Goal: Task Accomplishment & Management: Complete application form

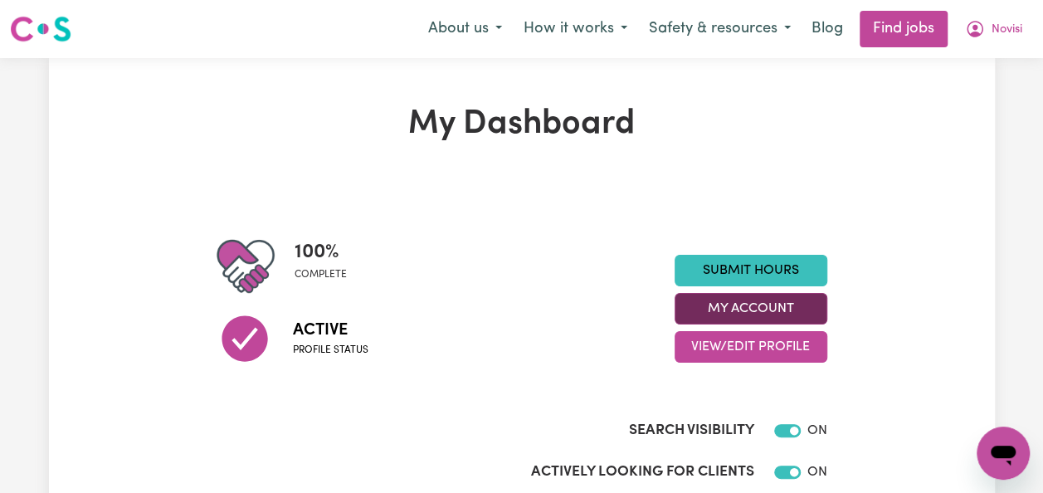
click at [785, 305] on button "My Account" at bounding box center [751, 309] width 153 height 32
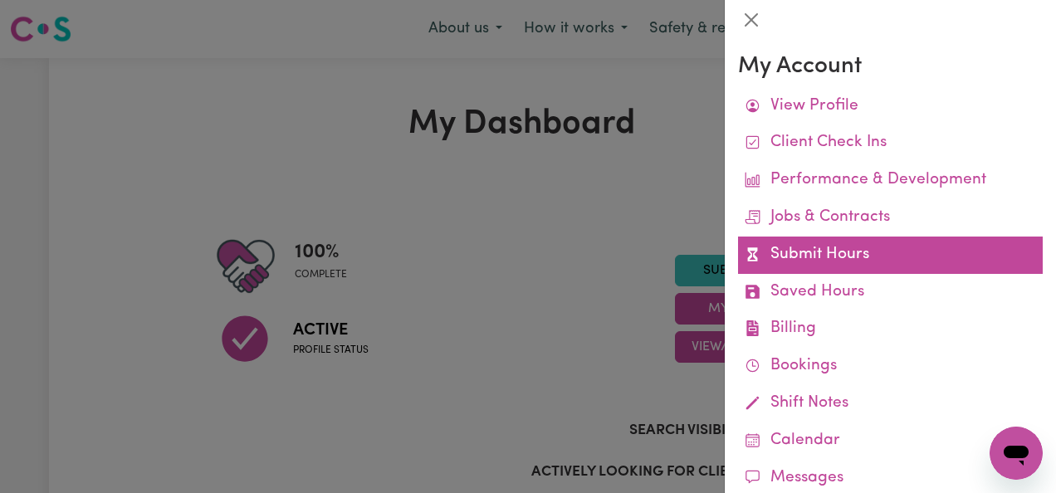
click at [834, 259] on link "Submit Hours" at bounding box center [890, 255] width 305 height 37
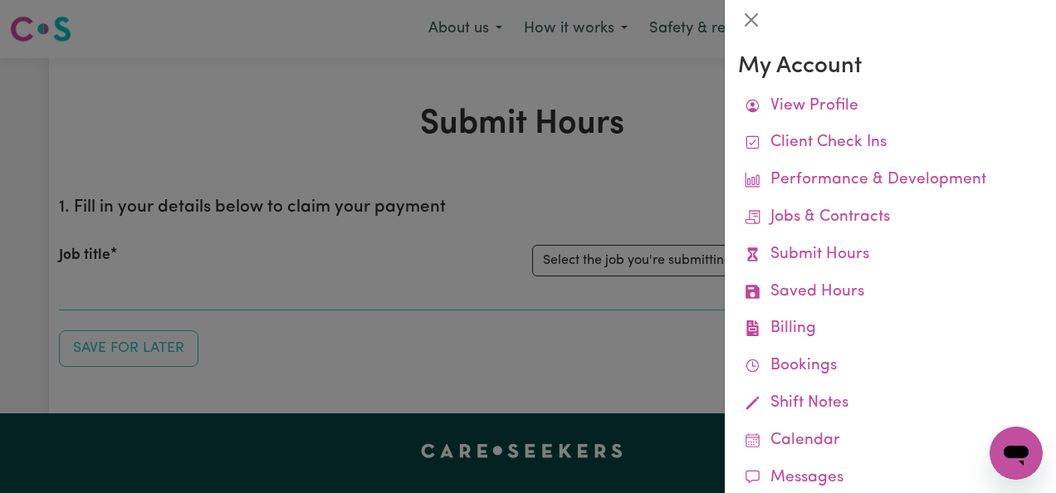
click at [627, 174] on div at bounding box center [528, 246] width 1056 height 493
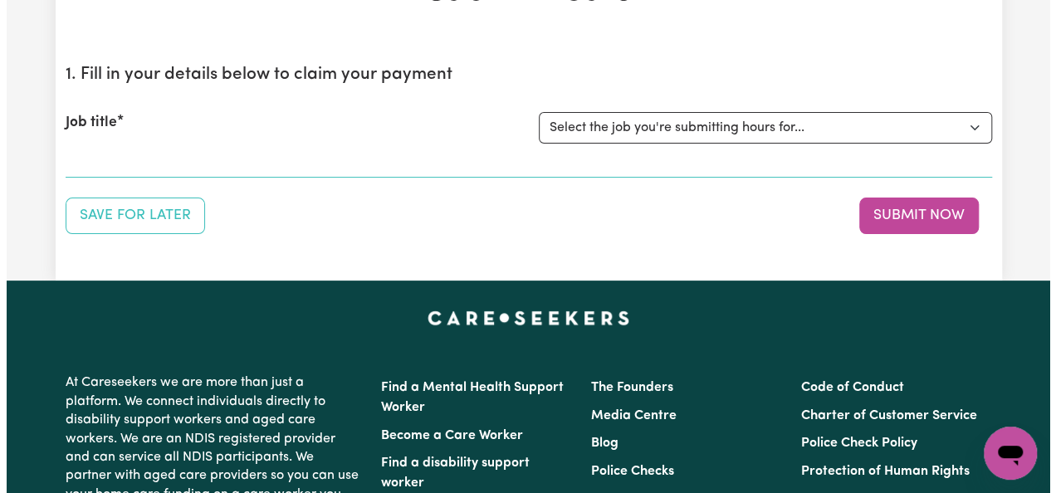
scroll to position [134, 0]
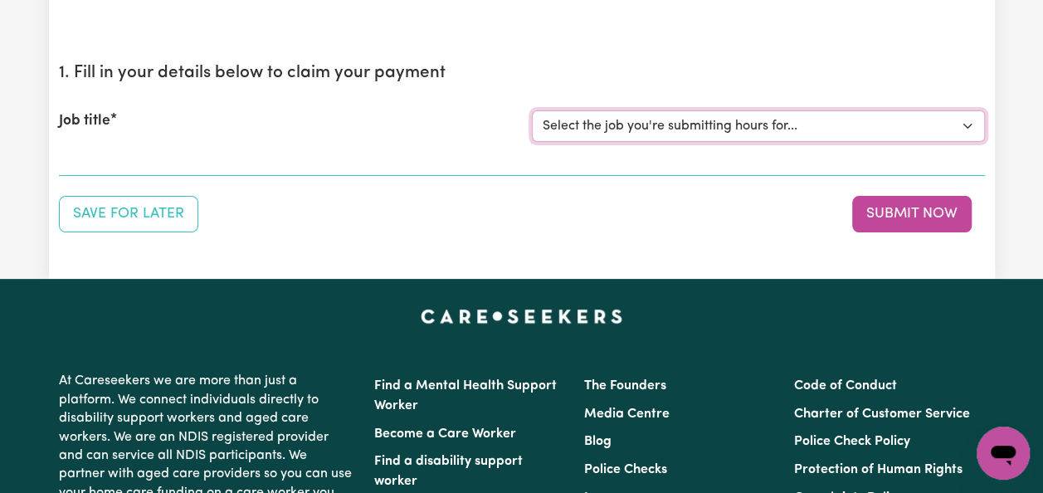
click at [964, 129] on select "Select the job you're submitting hours for... [Jaxson Chosen Family ] Support W…" at bounding box center [758, 126] width 453 height 32
select select "14569"
click at [532, 110] on select "Select the job you're submitting hours for... [Jaxson Chosen Family ] Support W…" at bounding box center [758, 126] width 453 height 32
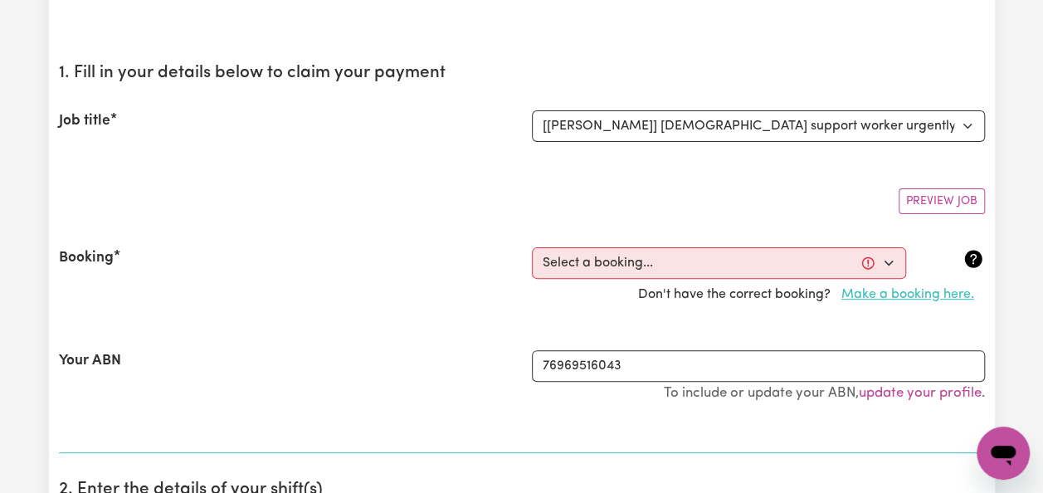
click at [902, 288] on button "Make a booking here." at bounding box center [908, 295] width 154 height 32
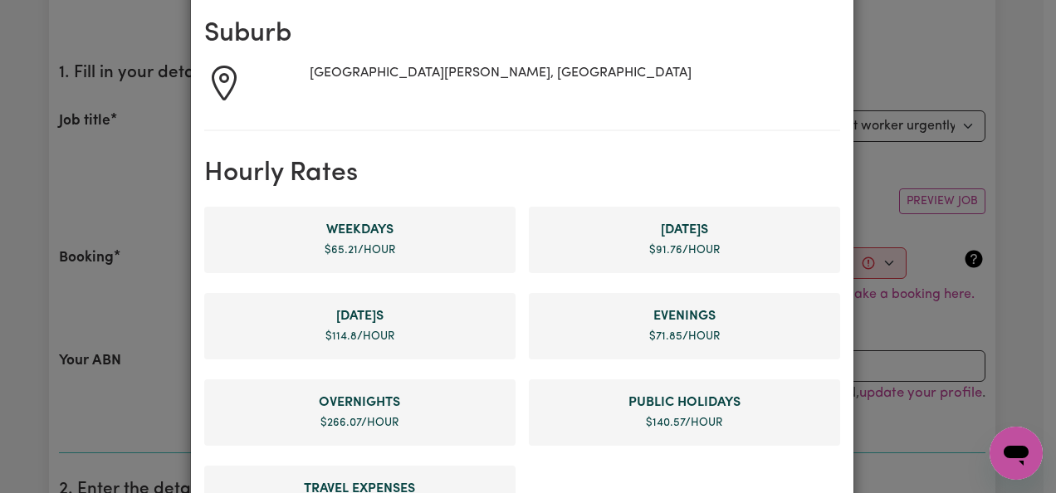
scroll to position [270, 0]
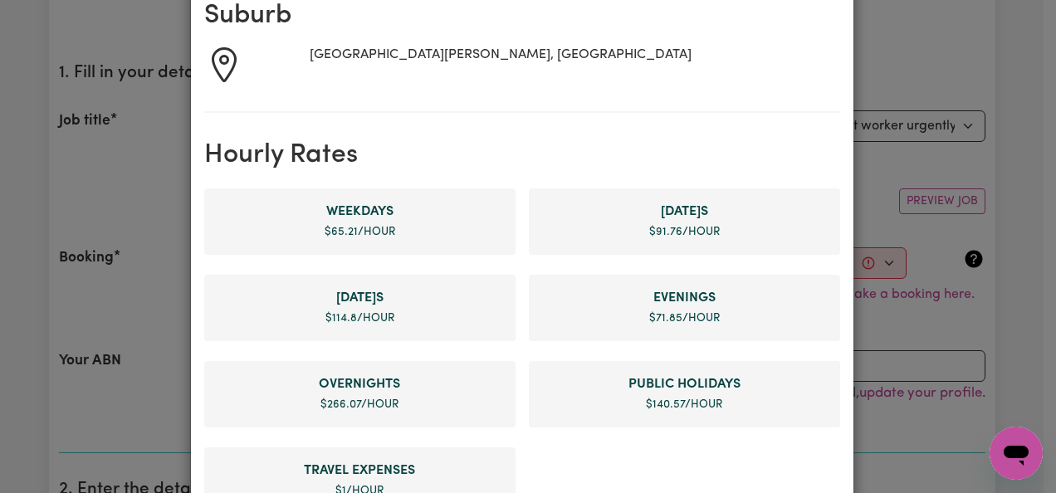
click at [696, 399] on span "$ 140.57 /hour" at bounding box center [684, 404] width 76 height 11
click at [704, 382] on span "Public Holiday s" at bounding box center [684, 384] width 285 height 20
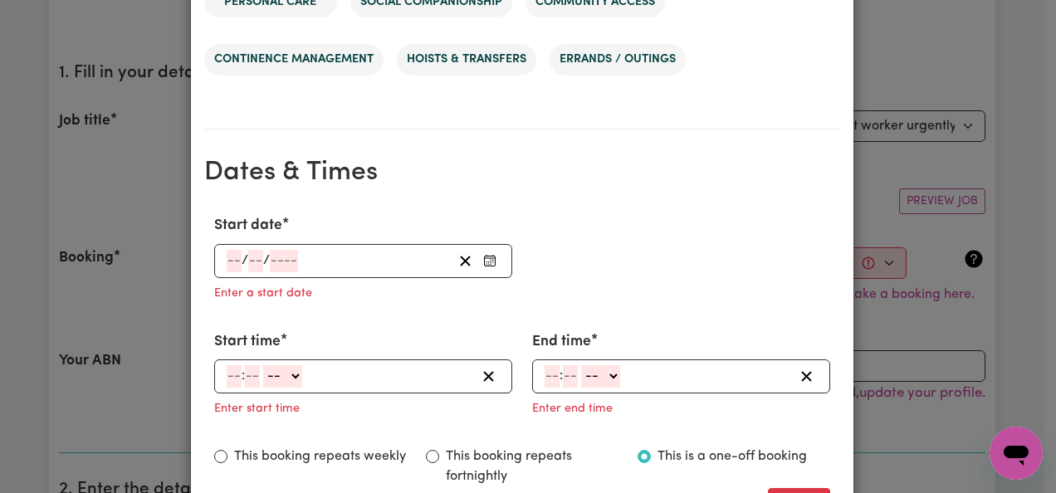
scroll to position [987, 0]
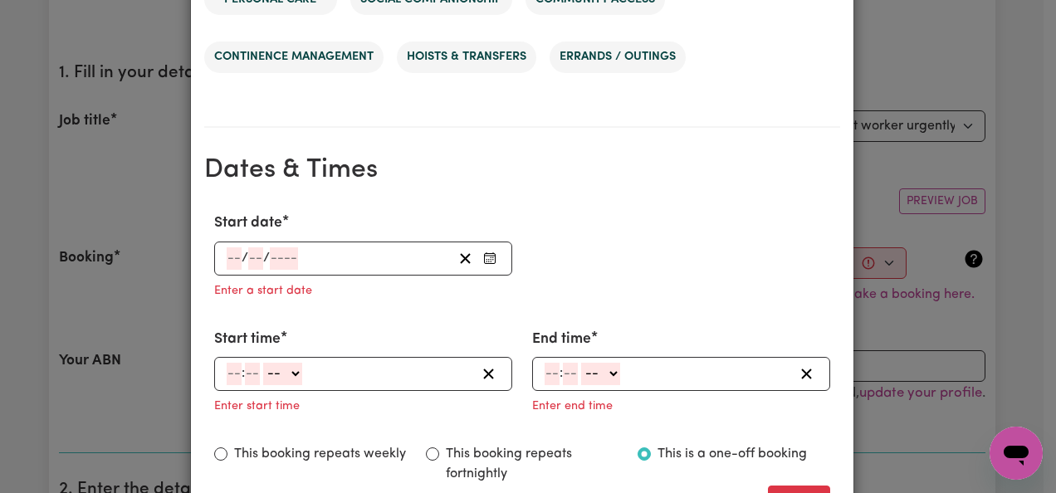
click at [479, 249] on button "Enter Start date" at bounding box center [489, 258] width 23 height 22
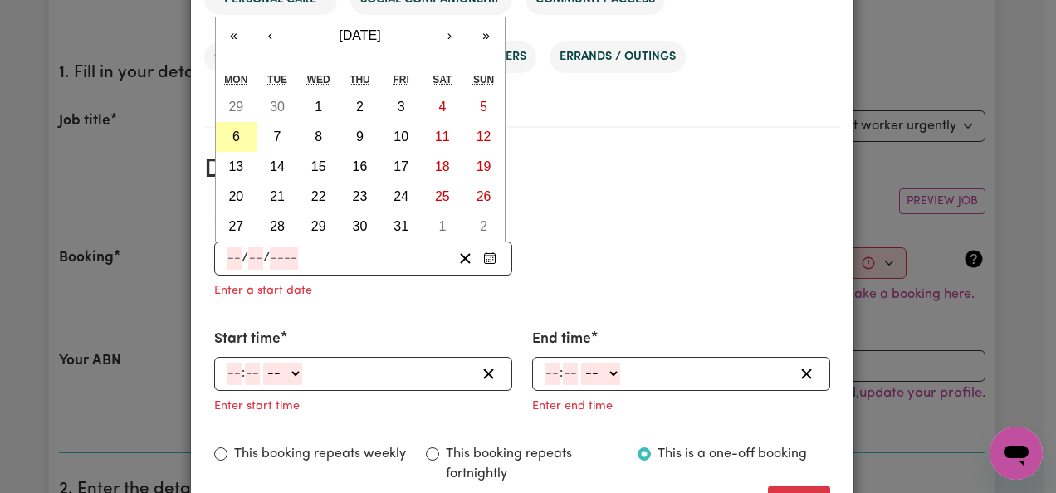
click at [224, 129] on button "6" at bounding box center [237, 137] width 42 height 30
type input "[DATE]"
type input "6"
type input "10"
type input "2025"
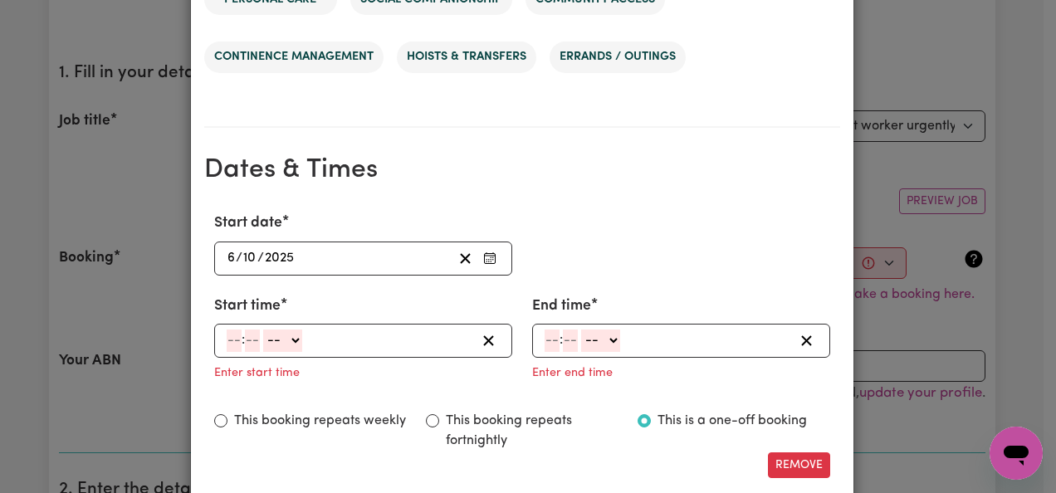
click at [291, 339] on select "-- AM PM" at bounding box center [282, 341] width 39 height 22
select select "am"
click at [263, 330] on select "-- AM PM" at bounding box center [282, 341] width 39 height 22
click at [227, 337] on input "number" at bounding box center [234, 341] width 15 height 22
type input "8"
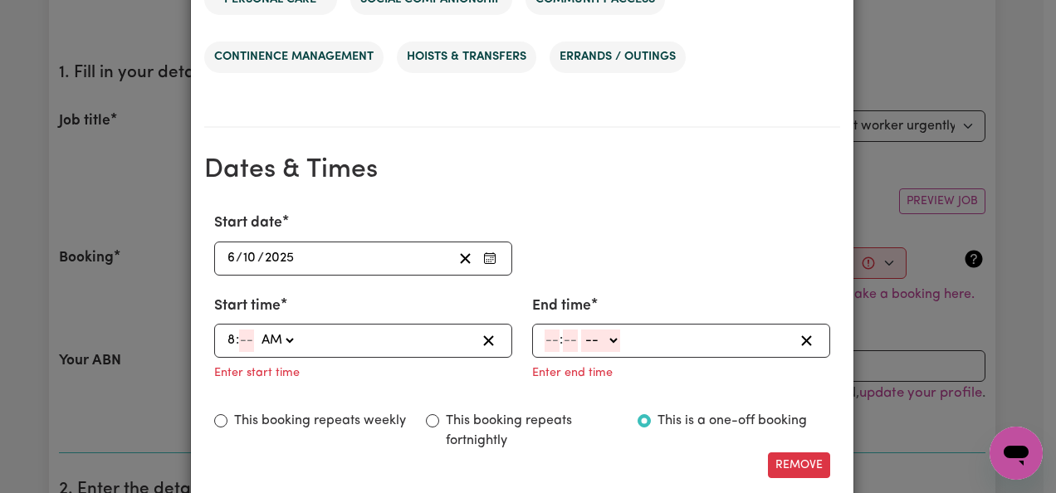
type input "08:00"
type input "0"
click at [279, 340] on select "AM PM" at bounding box center [276, 341] width 39 height 22
select select "pm"
click at [257, 330] on select "AM PM" at bounding box center [276, 341] width 39 height 22
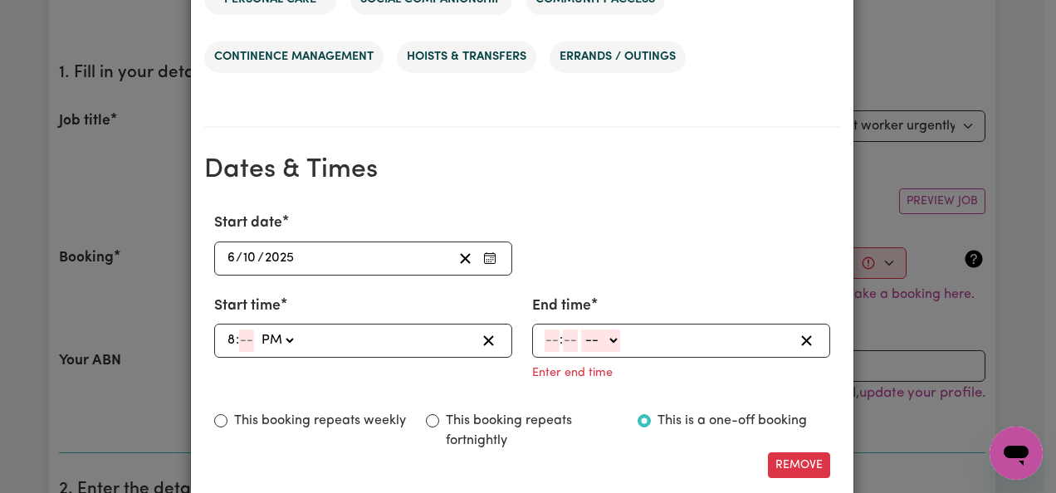
click at [241, 340] on input "number" at bounding box center [246, 341] width 15 height 22
type input "20:00"
type input "00"
click at [609, 340] on select "-- AM PM" at bounding box center [600, 341] width 39 height 22
select select "pm"
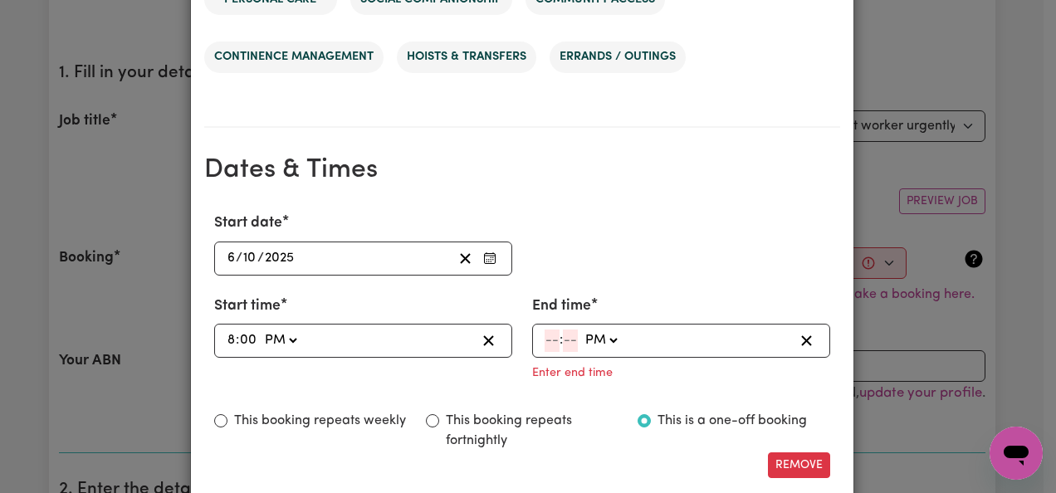
click at [581, 330] on select "-- AM PM" at bounding box center [600, 341] width 39 height 22
click at [544, 338] on input "number" at bounding box center [551, 341] width 15 height 22
type input "10"
type input "22:00"
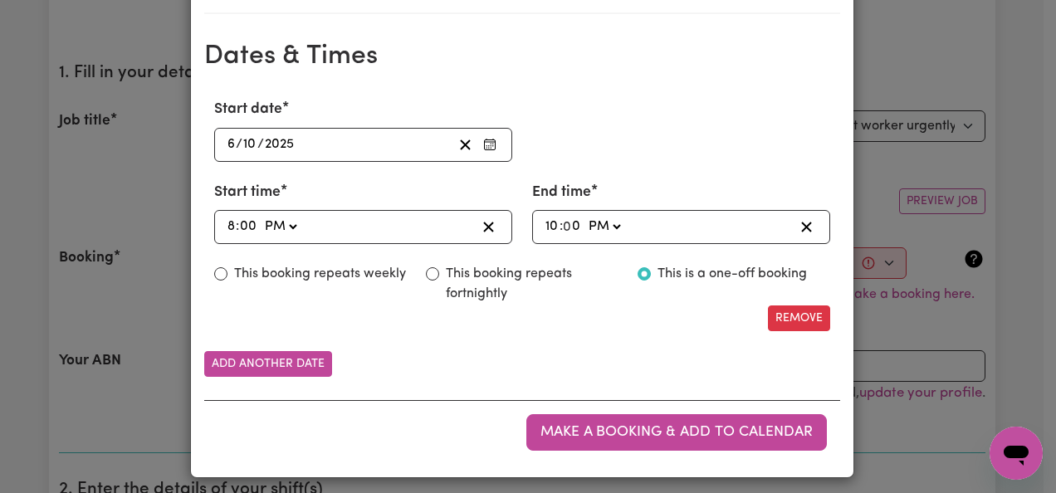
scroll to position [1106, 0]
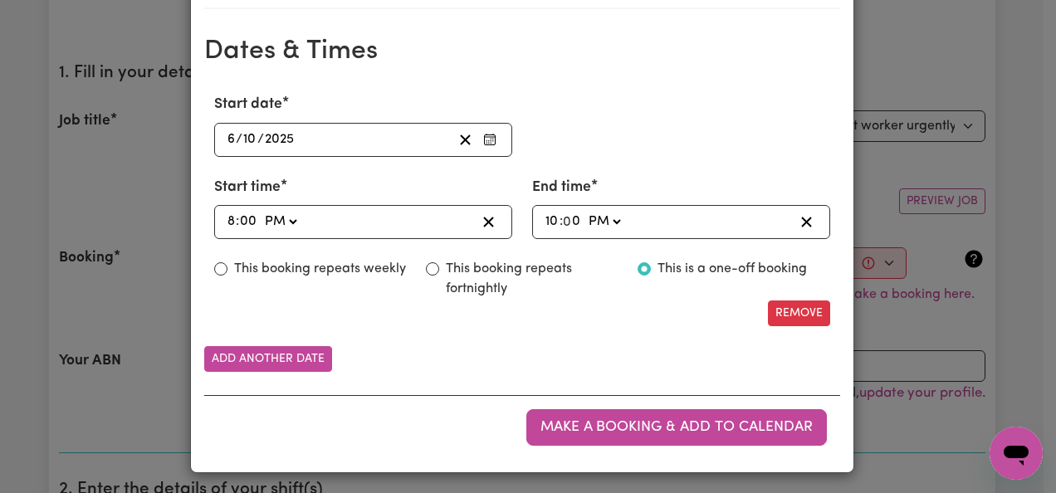
type input "0"
click at [214, 260] on div "This booking repeats weekly" at bounding box center [310, 269] width 192 height 20
click at [217, 266] on input "This booking repeats weekly" at bounding box center [220, 268] width 13 height 13
radio input "true"
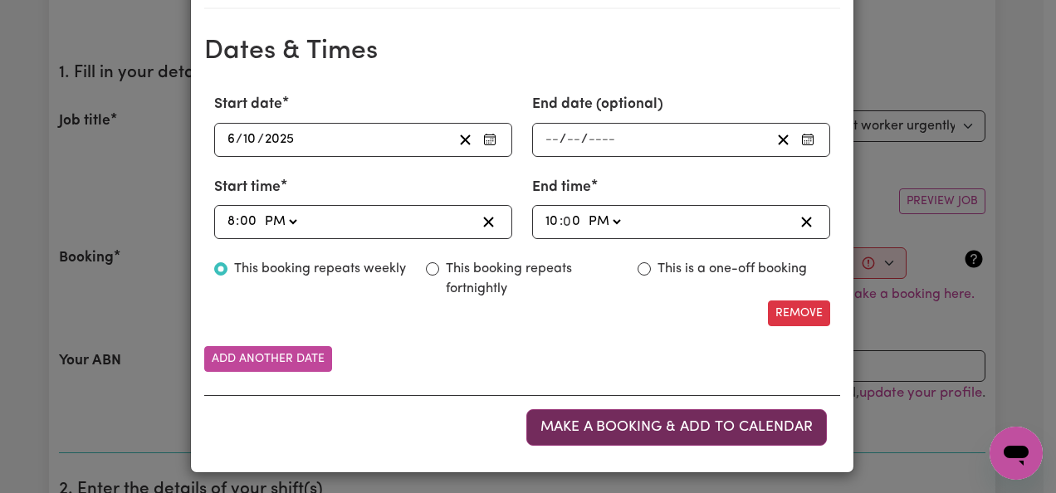
click at [676, 422] on span "Make a booking & add to calendar" at bounding box center [676, 427] width 272 height 14
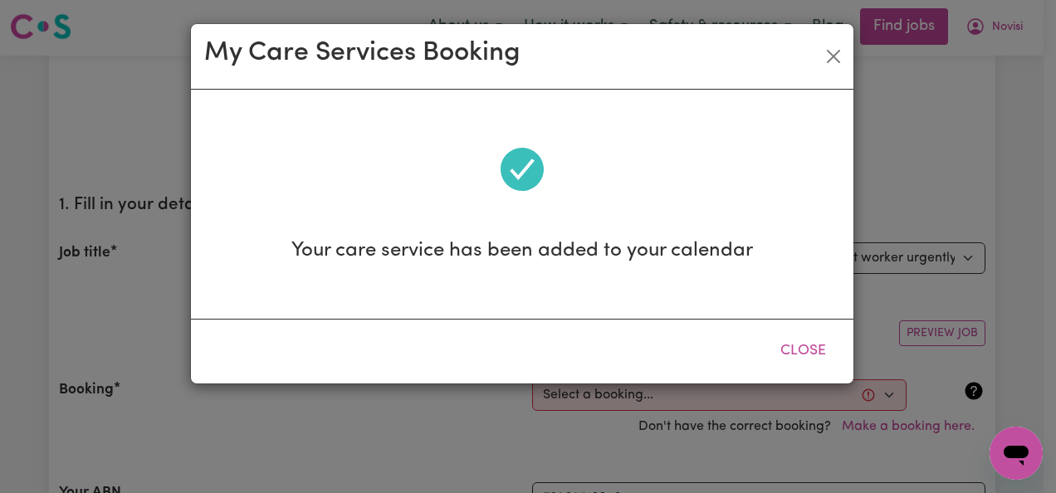
scroll to position [0, 0]
click at [822, 346] on button "Close" at bounding box center [803, 351] width 74 height 37
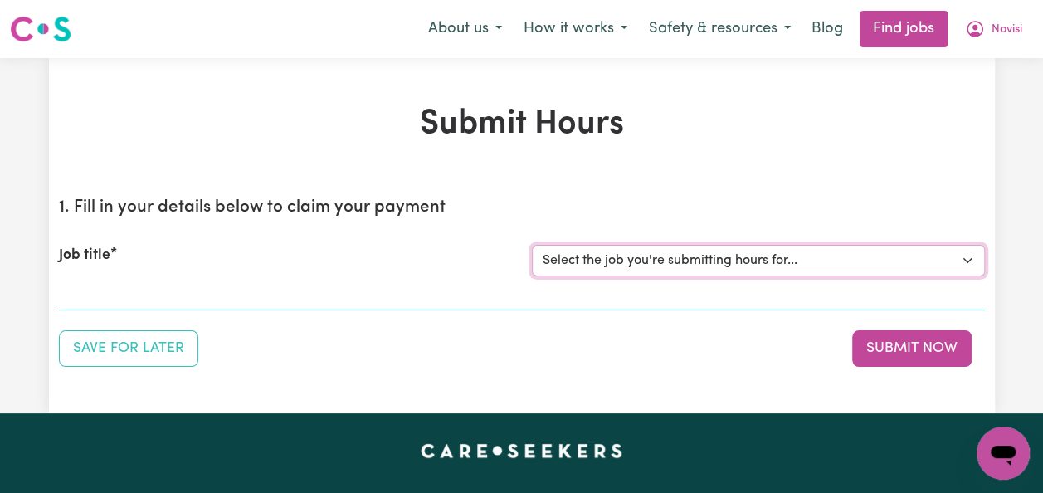
click at [968, 253] on select "Select the job you're submitting hours for... [Jaxson Chosen Family ] Support W…" at bounding box center [758, 261] width 453 height 32
select select "14569"
click at [532, 245] on select "Select the job you're submitting hours for... [Jaxson Chosen Family ] Support W…" at bounding box center [758, 261] width 453 height 32
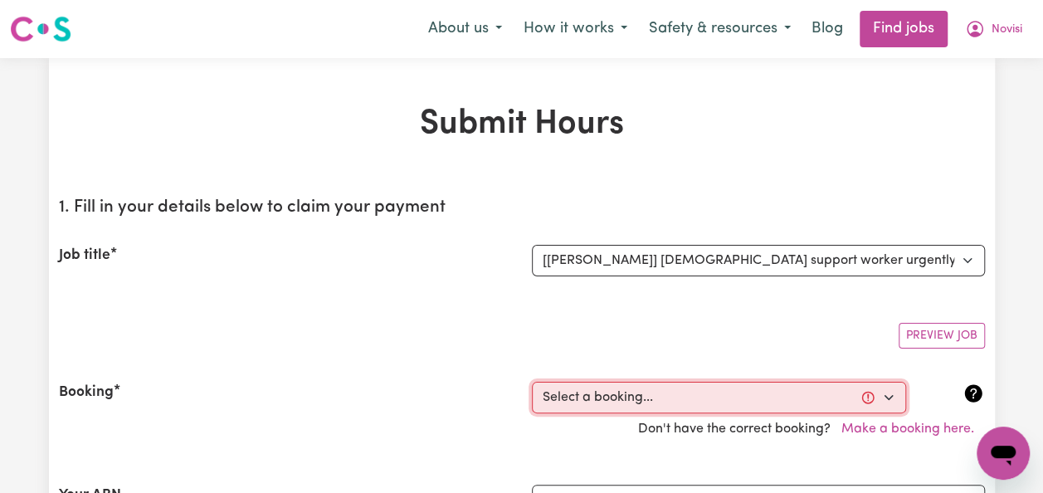
click at [791, 388] on select "Select a booking... [DATE] 08:00am to 08:00pm (RECURRING) [DATE] 08:00pm to 10:…" at bounding box center [719, 398] width 374 height 32
select select "368107"
click at [532, 382] on select "Select a booking... [DATE] 08:00am to 08:00pm (RECURRING) [DATE] 08:00pm to 10:…" at bounding box center [719, 398] width 374 height 32
type input "[DATE]"
type input "6"
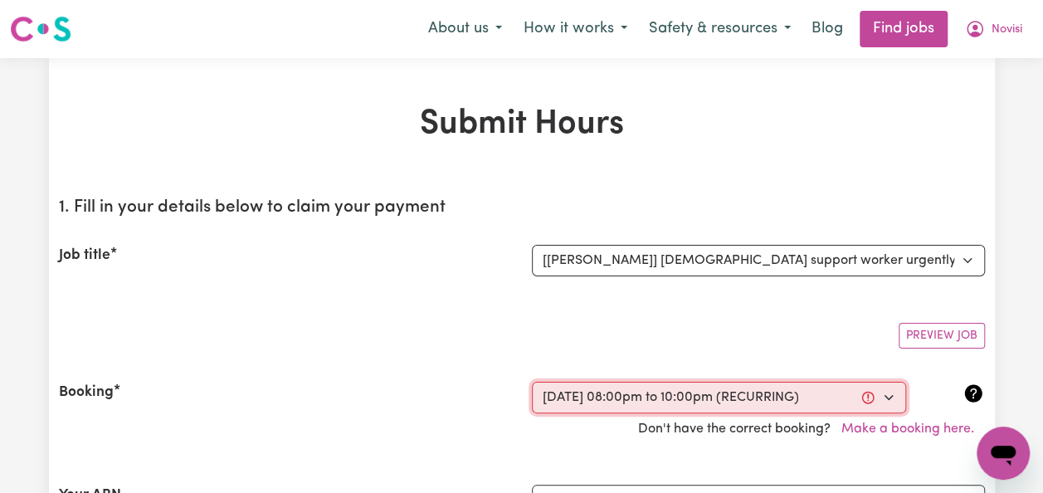
type input "10"
type input "2025"
type input "20:00"
type input "8"
type input "0"
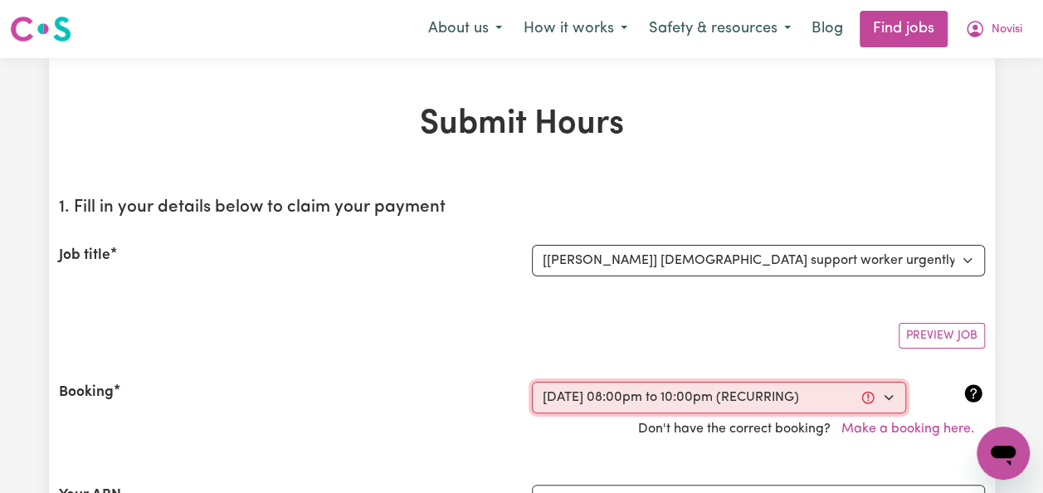
select select "pm"
type input "22:00"
type input "10"
type input "0"
select select "pm"
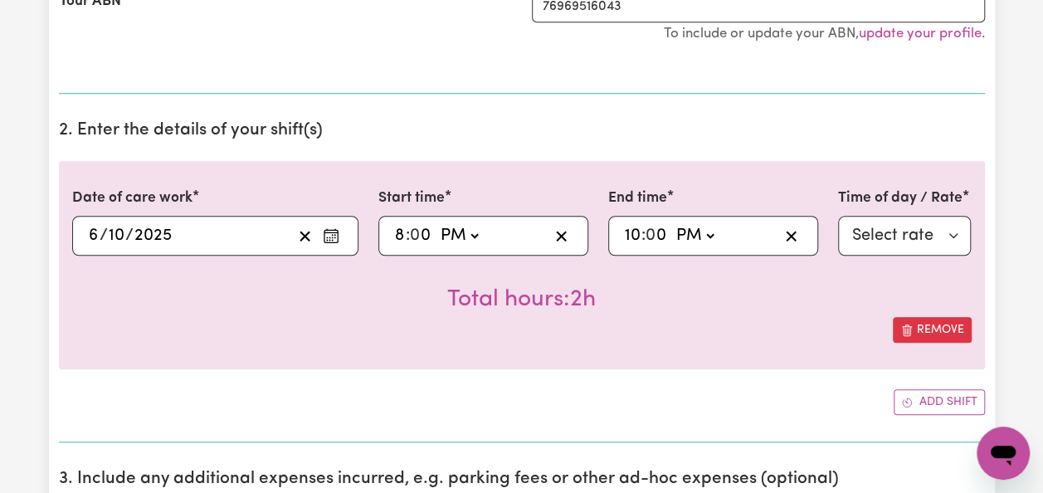
scroll to position [499, 0]
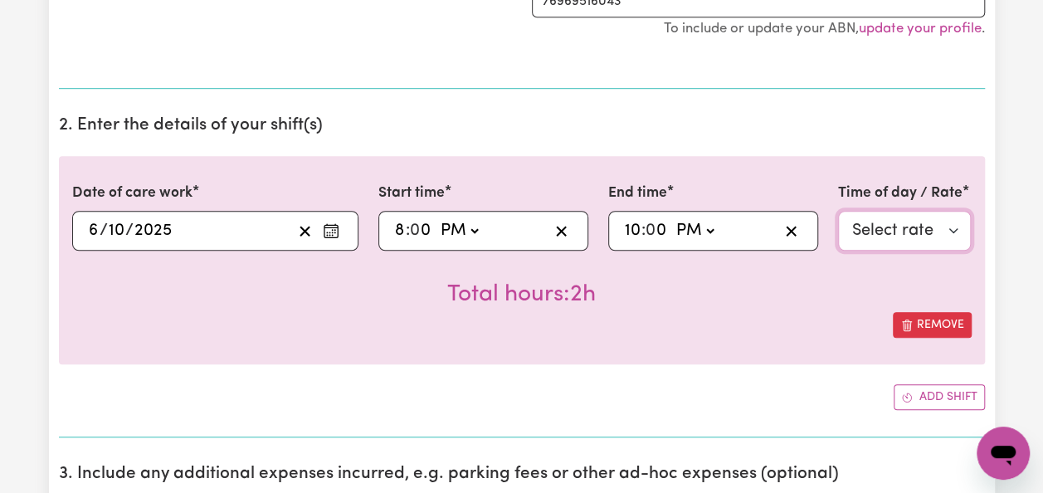
click at [958, 229] on select "Select rate $71.85 - Weekday Evening - Assistance with Self Care Activities - S…" at bounding box center [905, 231] width 134 height 40
click at [739, 389] on div "Add shift" at bounding box center [522, 397] width 926 height 26
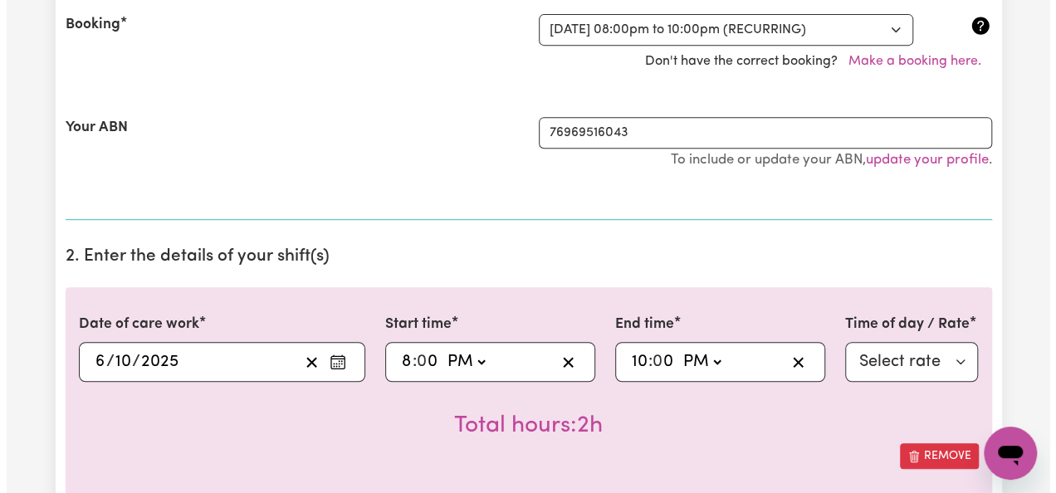
scroll to position [367, 0]
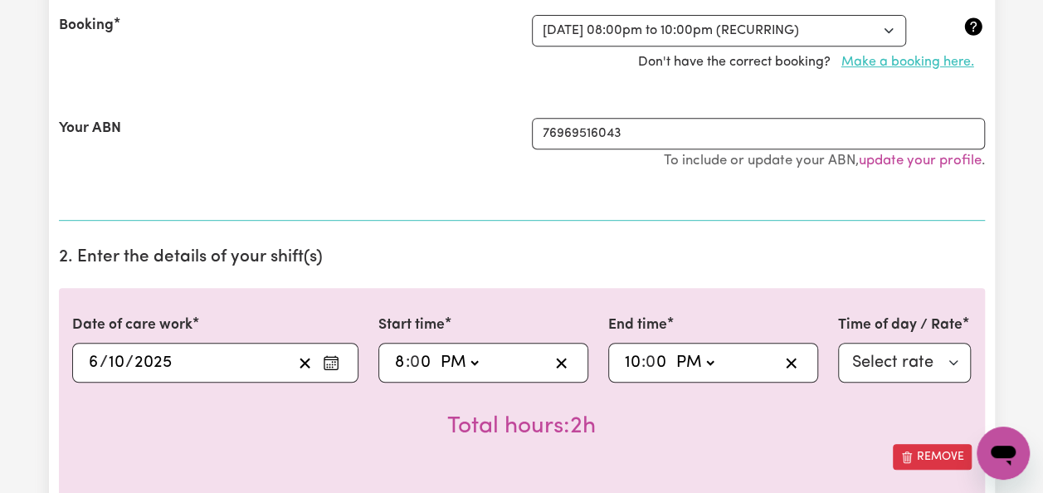
click at [930, 55] on button "Make a booking here." at bounding box center [908, 62] width 154 height 32
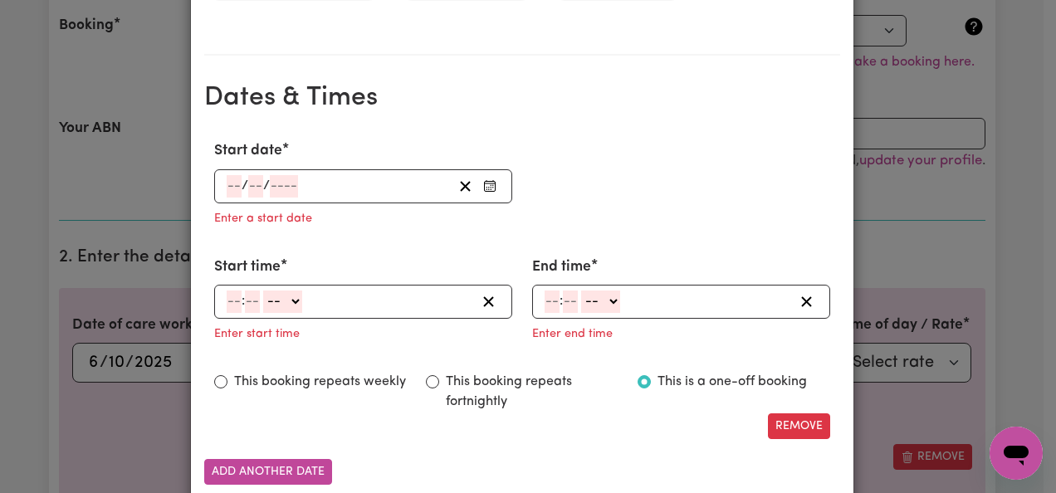
scroll to position [1172, 0]
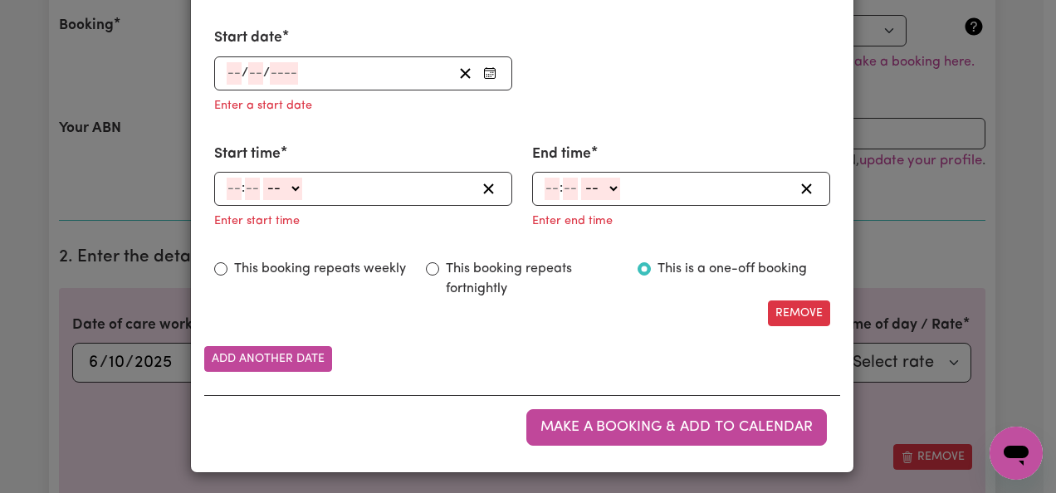
click at [873, 398] on div "My Care Services Booking Your client [PERSON_NAME] Suburb [GEOGRAPHIC_DATA][PER…" at bounding box center [528, 246] width 1056 height 493
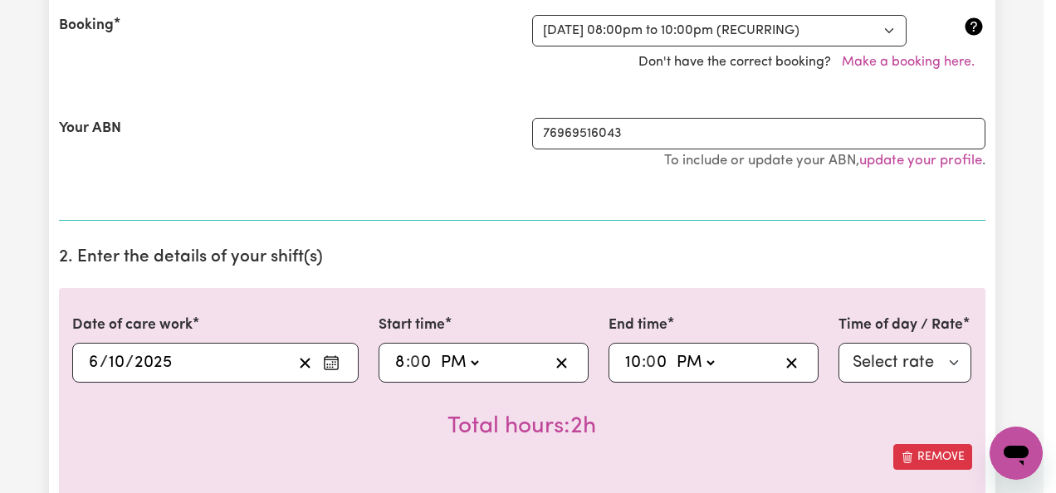
scroll to position [0, 0]
